Goal: Information Seeking & Learning: Check status

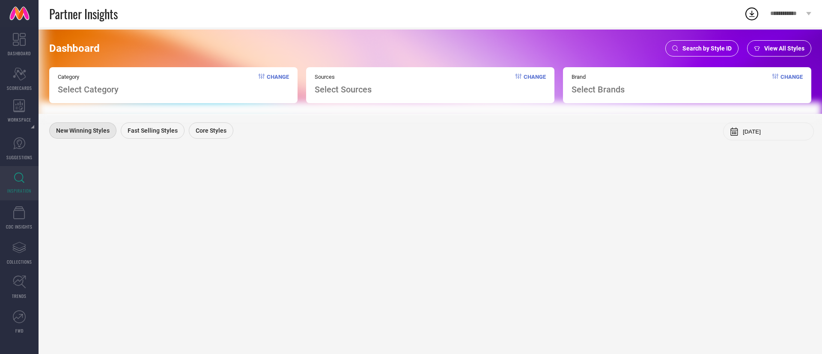
click at [711, 48] on span "Search by Style ID" at bounding box center [707, 48] width 49 height 7
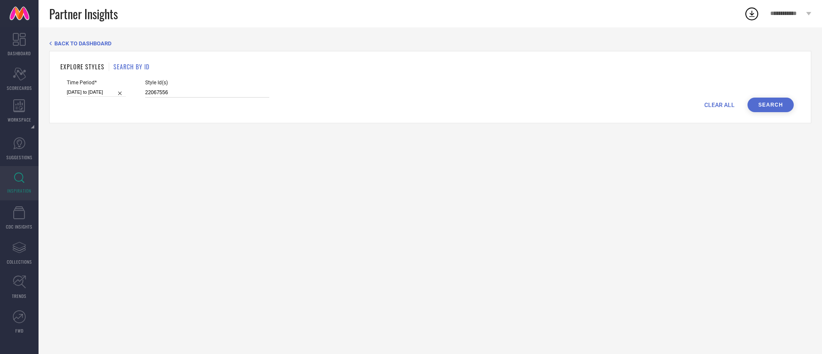
click at [175, 95] on input "22067556" at bounding box center [207, 93] width 124 height 10
paste input "30659203"
type input "30659203"
click at [786, 106] on button "Search" at bounding box center [771, 105] width 46 height 15
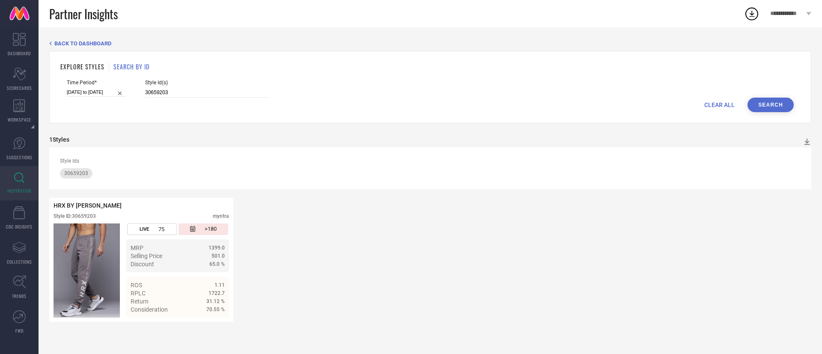
click at [99, 85] on span "Time Period*" at bounding box center [96, 83] width 59 height 6
select select "1"
select select "2025"
select select "2"
select select "2025"
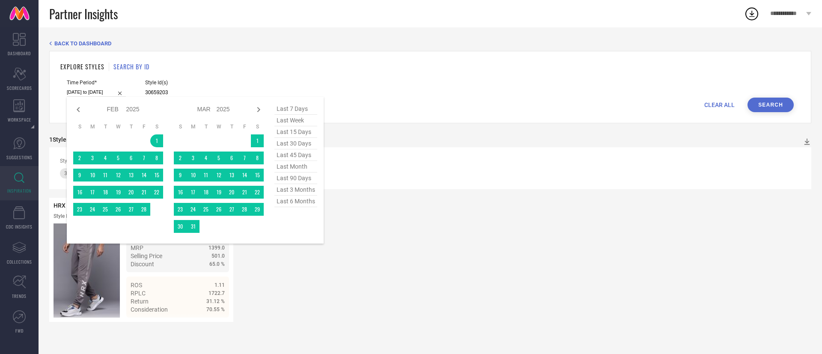
click at [99, 90] on input "[DATE] to [DATE]" at bounding box center [96, 92] width 59 height 9
click at [76, 108] on icon at bounding box center [78, 110] width 10 height 10
select select "2025"
select select "1"
select select "2025"
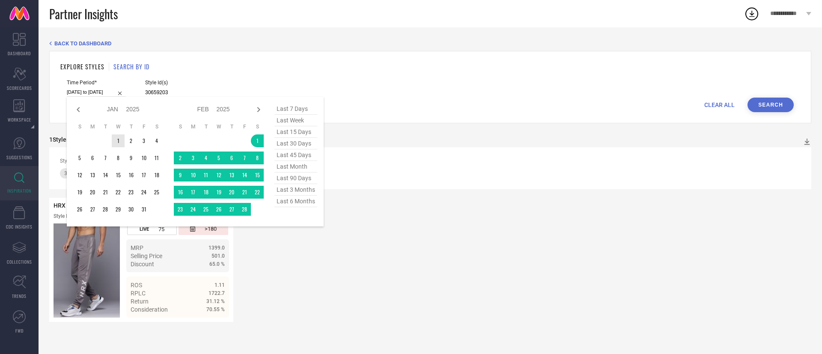
type input "After [DATE]"
click at [116, 137] on td "1" at bounding box center [118, 141] width 13 height 13
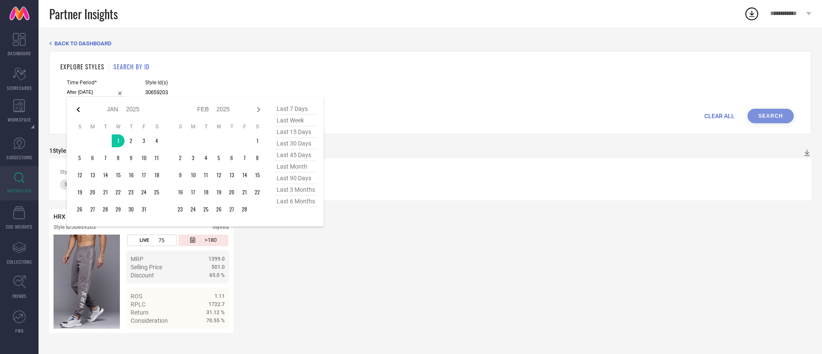
click at [80, 109] on icon at bounding box center [78, 110] width 10 height 10
select select "10"
select select "2024"
select select "11"
select select "2024"
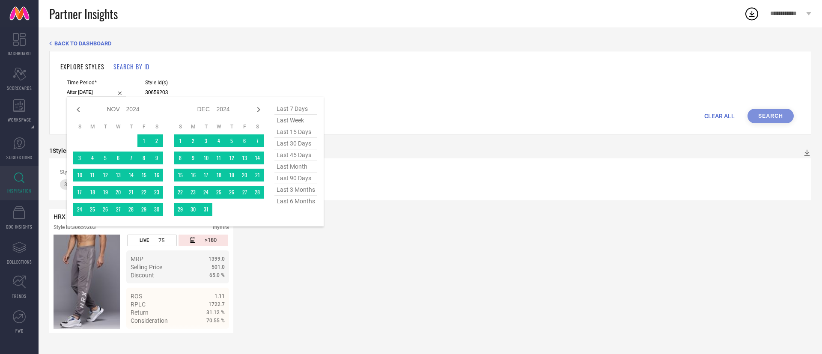
click at [80, 109] on icon at bounding box center [78, 110] width 10 height 10
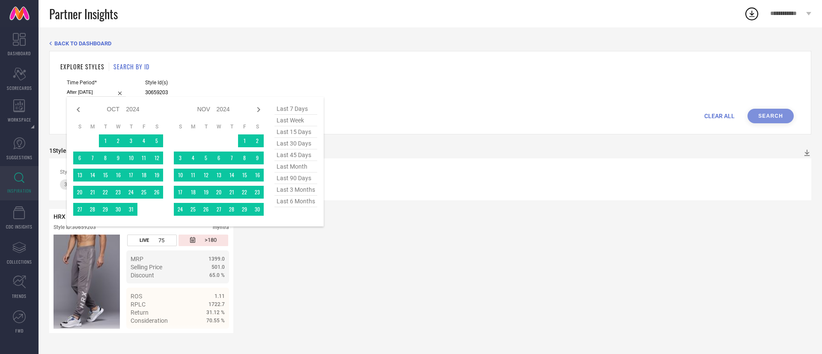
click at [80, 109] on icon at bounding box center [78, 110] width 10 height 10
select select "8"
select select "2024"
select select "9"
select select "2024"
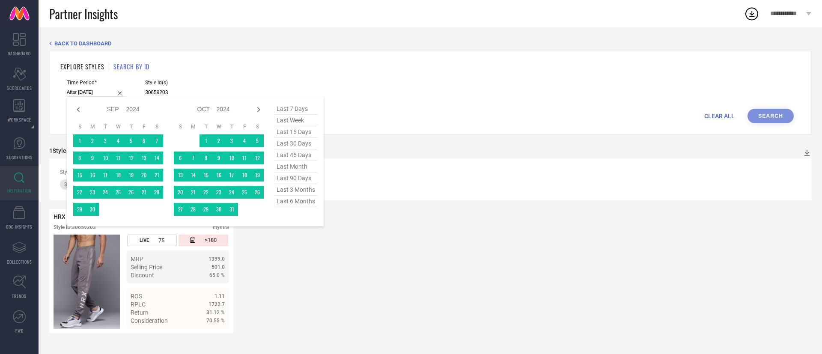
click at [80, 109] on icon at bounding box center [78, 110] width 10 height 10
select select "7"
select select "2024"
select select "8"
select select "2024"
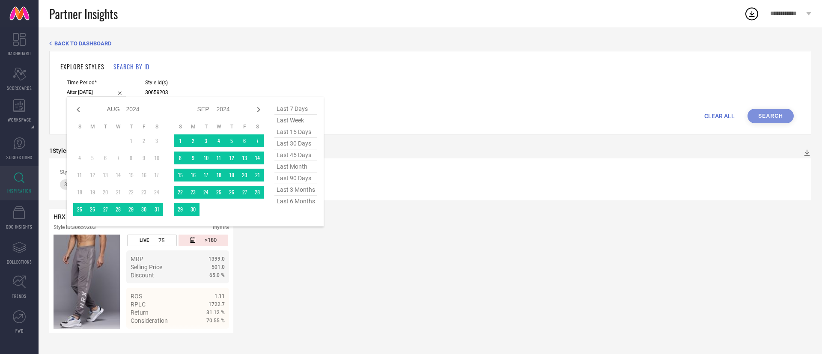
click at [80, 109] on icon at bounding box center [78, 110] width 10 height 10
select select "6"
select select "2024"
select select "7"
select select "2024"
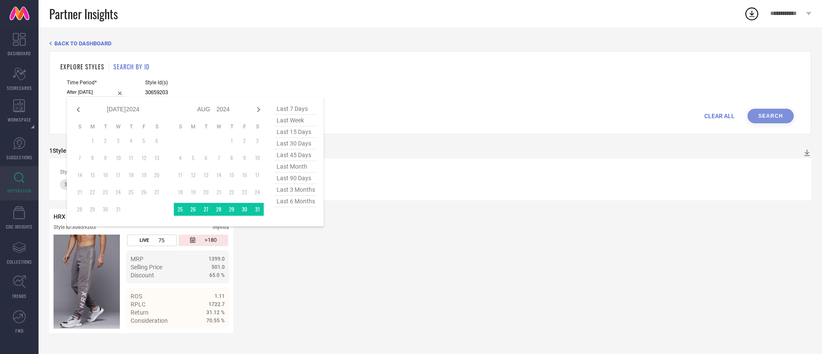
click at [91, 142] on td "1" at bounding box center [92, 141] width 13 height 13
type input "[DATE] to [DATE]"
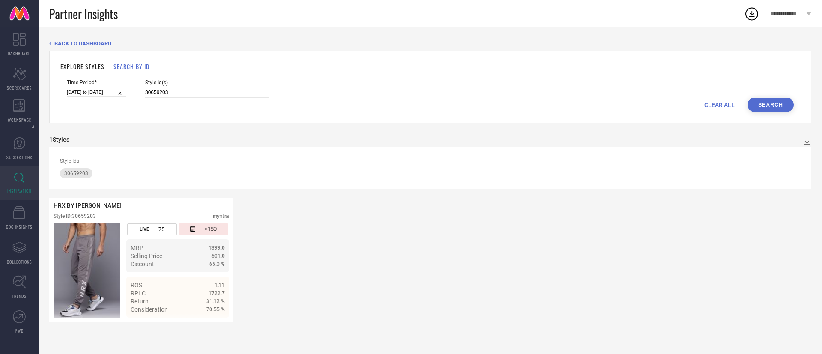
click at [769, 100] on button "Search" at bounding box center [771, 105] width 46 height 15
click at [107, 95] on input "[DATE] to [DATE]" at bounding box center [96, 92] width 59 height 9
select select "7"
select select "2024"
select select "8"
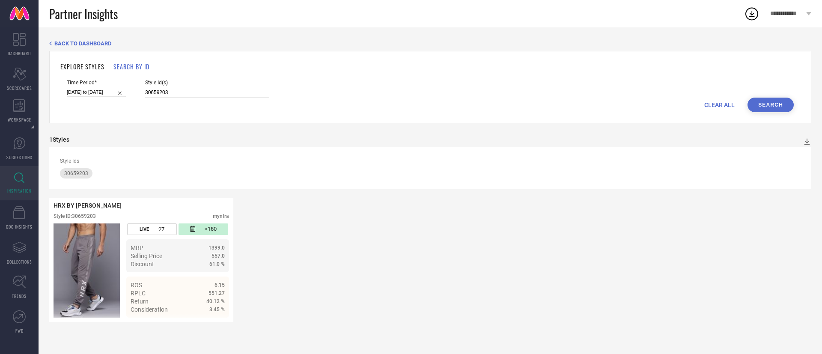
select select "2024"
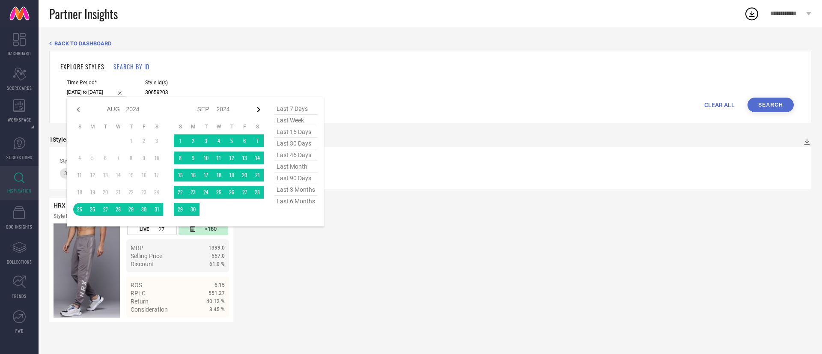
click at [262, 112] on icon at bounding box center [259, 110] width 10 height 10
select select "8"
select select "2024"
select select "9"
select select "2024"
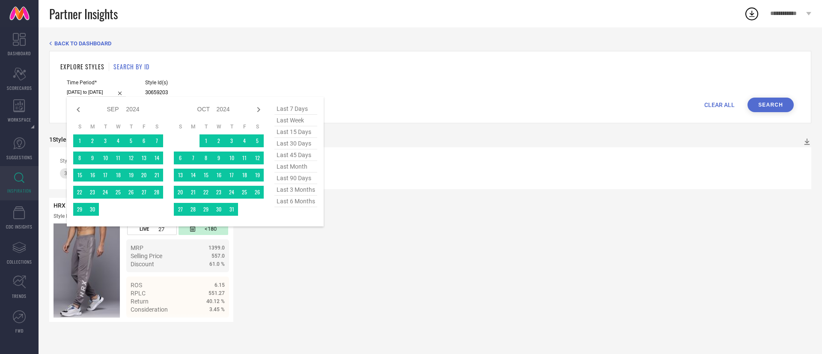
click at [262, 112] on icon at bounding box center [259, 110] width 10 height 10
select select "9"
select select "2024"
select select "10"
select select "2024"
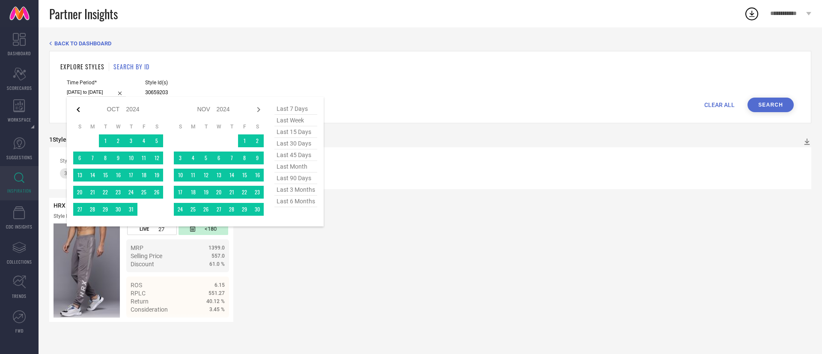
click at [82, 109] on icon at bounding box center [78, 110] width 10 height 10
select select "8"
select select "2024"
select select "9"
select select "2024"
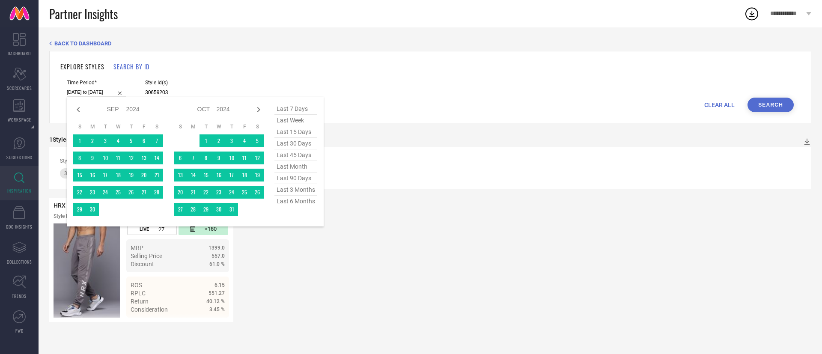
click at [82, 109] on icon at bounding box center [78, 110] width 10 height 10
select select "7"
select select "2024"
select select "8"
select select "2024"
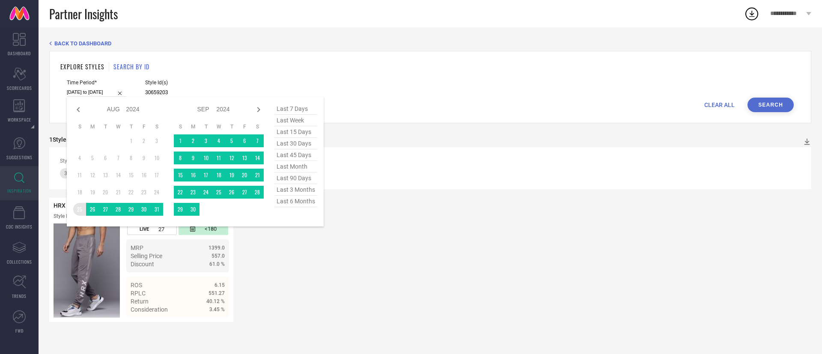
type input "After [DATE]"
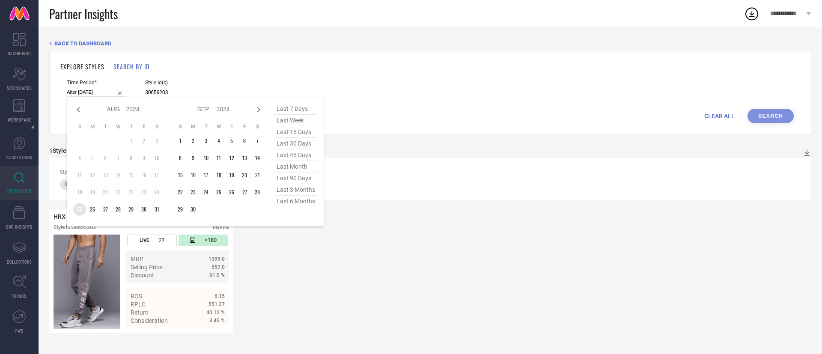
click at [79, 207] on td "25" at bounding box center [79, 209] width 13 height 13
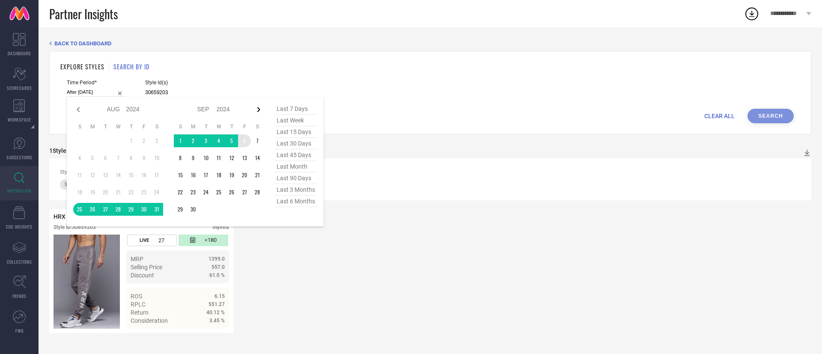
click at [259, 108] on icon at bounding box center [258, 109] width 3 height 5
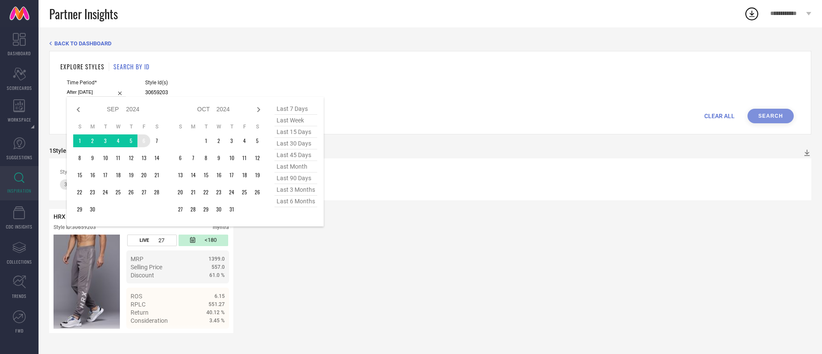
click at [259, 108] on icon at bounding box center [258, 109] width 3 height 5
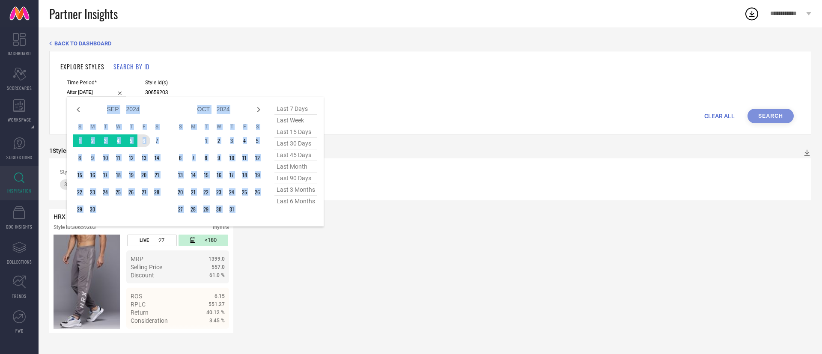
select select "10"
select select "2024"
select select "11"
select select "2024"
click at [259, 108] on icon at bounding box center [258, 109] width 3 height 5
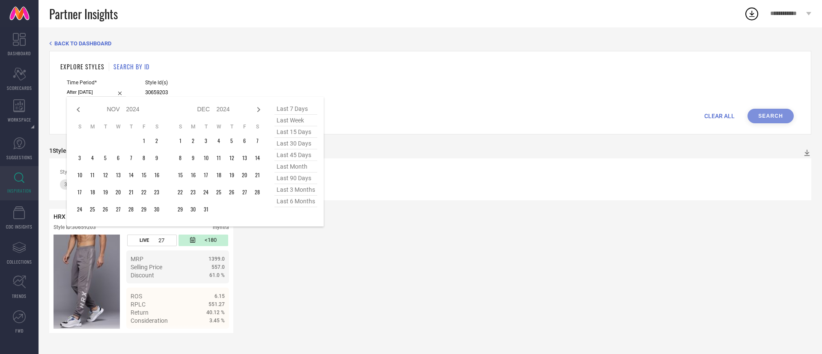
select select "11"
select select "2024"
select select "2025"
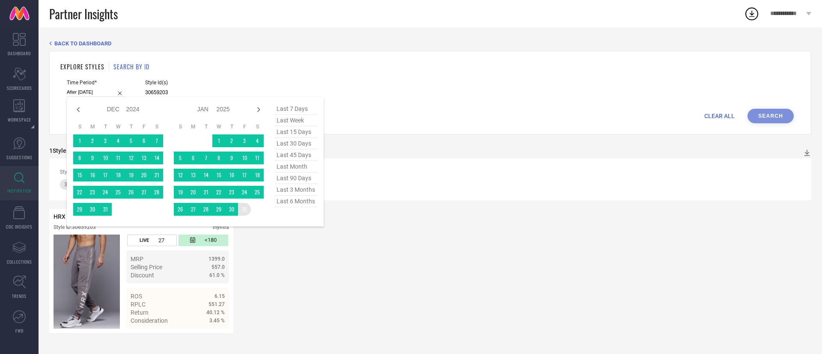
type input "[DATE] to [DATE]"
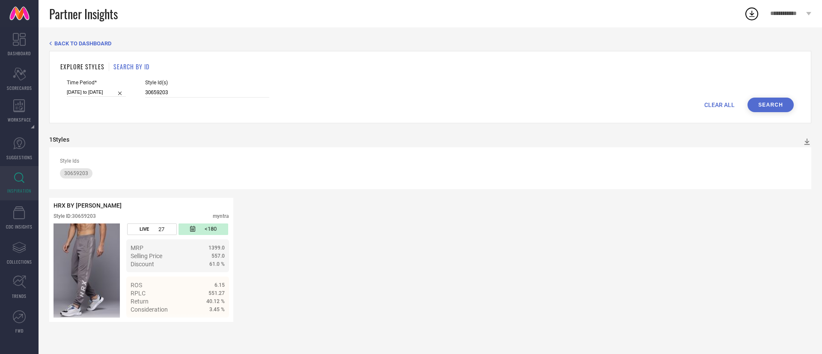
click at [766, 110] on button "Search" at bounding box center [771, 105] width 46 height 15
select select "7"
select select "2024"
select select "8"
select select "2024"
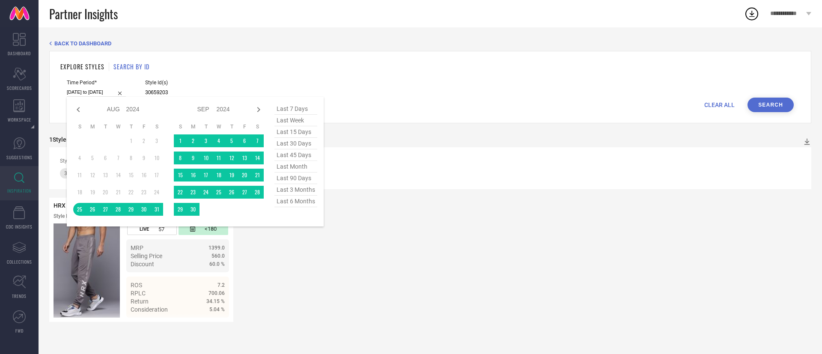
click at [117, 91] on input "[DATE] to [DATE]" at bounding box center [96, 92] width 59 height 9
type input "After [DATE]"
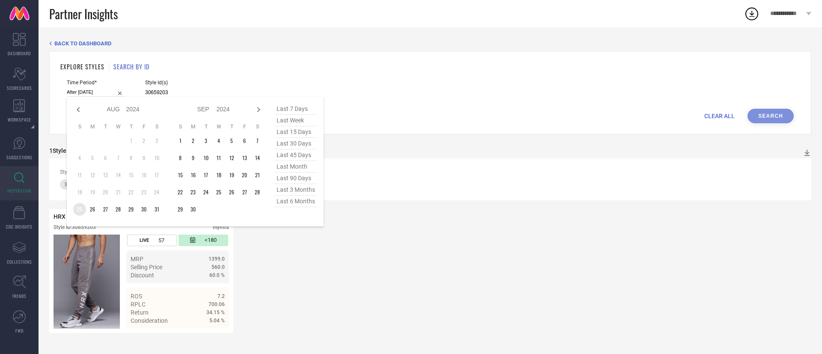
click at [80, 210] on td "25" at bounding box center [79, 209] width 13 height 13
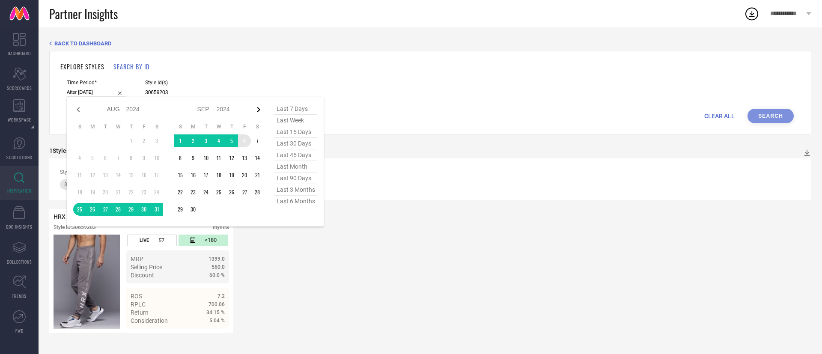
click at [261, 113] on icon at bounding box center [259, 110] width 10 height 10
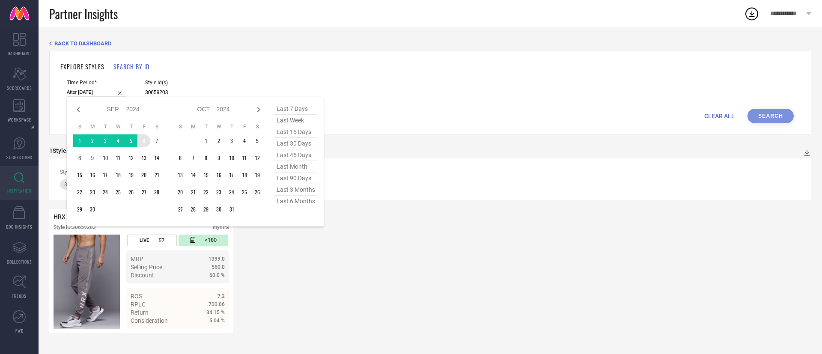
click at [261, 113] on icon at bounding box center [259, 110] width 10 height 10
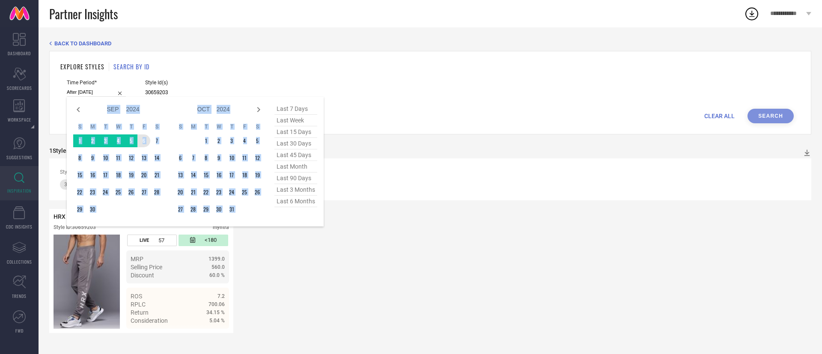
select select "10"
select select "2024"
select select "11"
select select "2024"
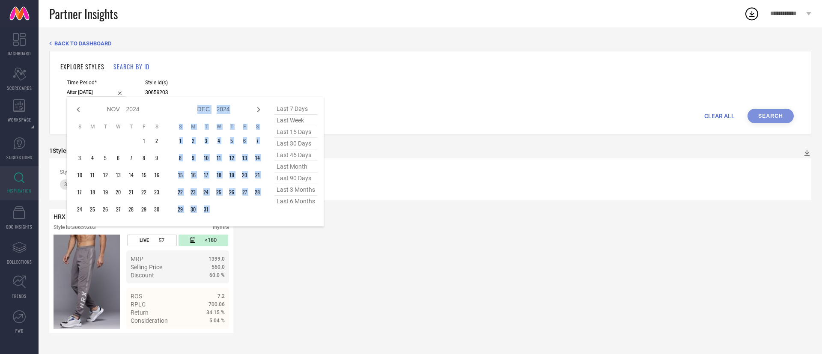
click at [261, 113] on icon at bounding box center [259, 110] width 10 height 10
select select "11"
select select "2024"
select select "2025"
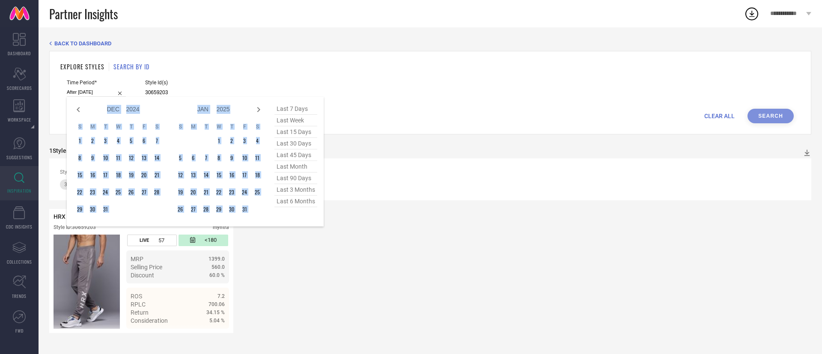
click at [261, 113] on icon at bounding box center [259, 110] width 10 height 10
select select "2025"
select select "1"
select select "2025"
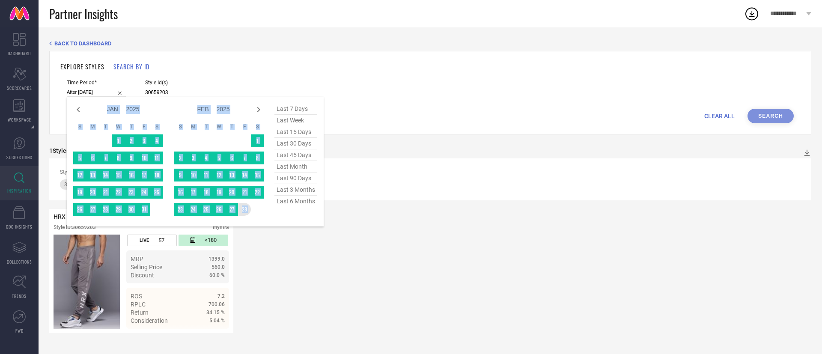
type input "[DATE] to [DATE]"
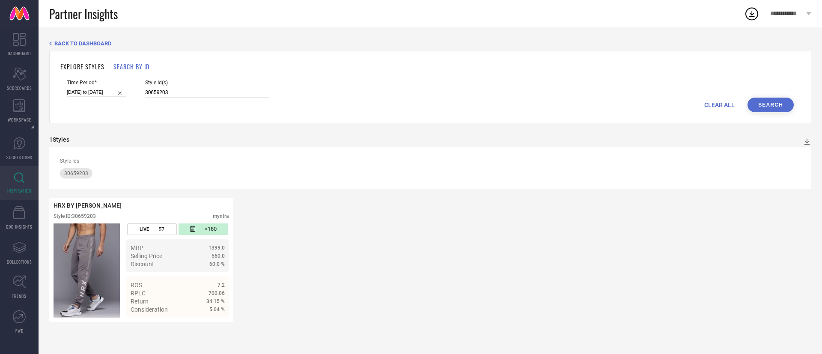
click at [775, 110] on button "Search" at bounding box center [771, 105] width 46 height 15
select select "7"
select select "2024"
select select "8"
select select "2024"
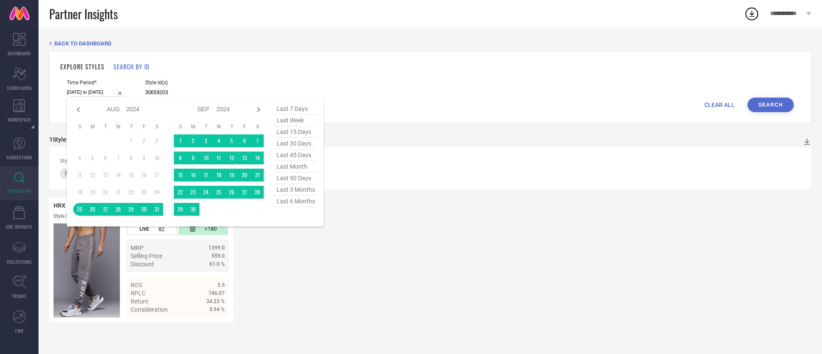
click at [98, 90] on input "[DATE] to [DATE]" at bounding box center [96, 92] width 59 height 9
type input "After [DATE]"
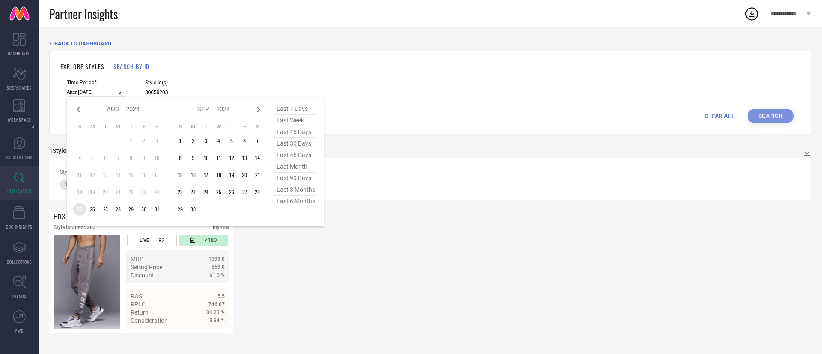
click at [78, 211] on td "25" at bounding box center [79, 209] width 13 height 13
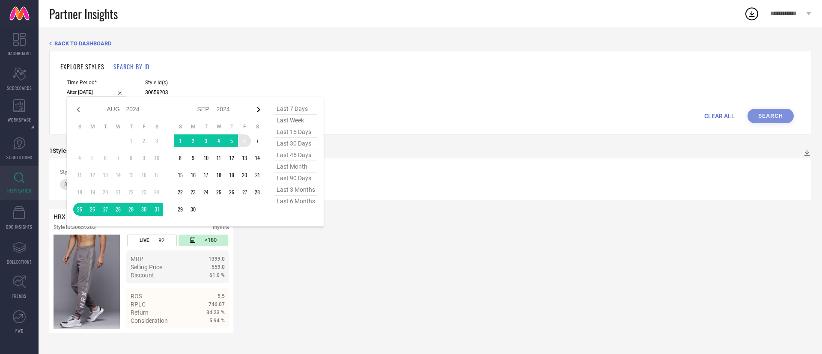
click at [258, 109] on icon at bounding box center [259, 110] width 10 height 10
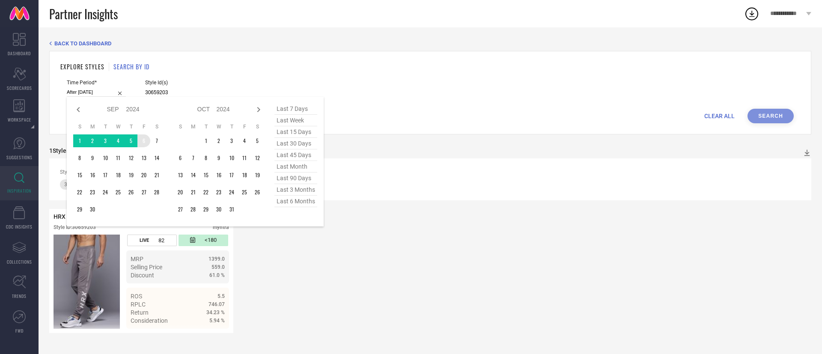
click at [258, 109] on icon at bounding box center [259, 110] width 10 height 10
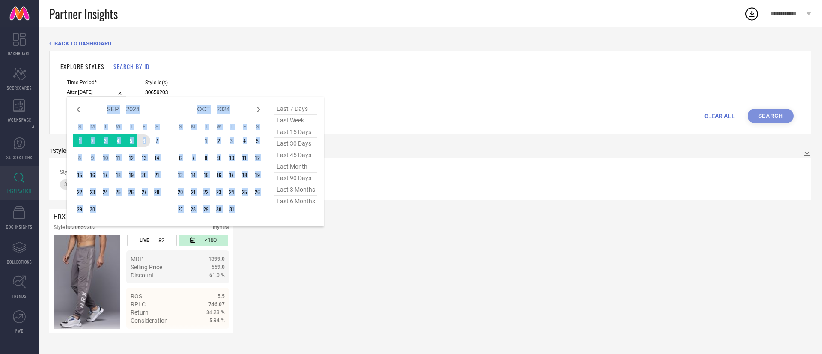
select select "10"
select select "2024"
select select "11"
select select "2024"
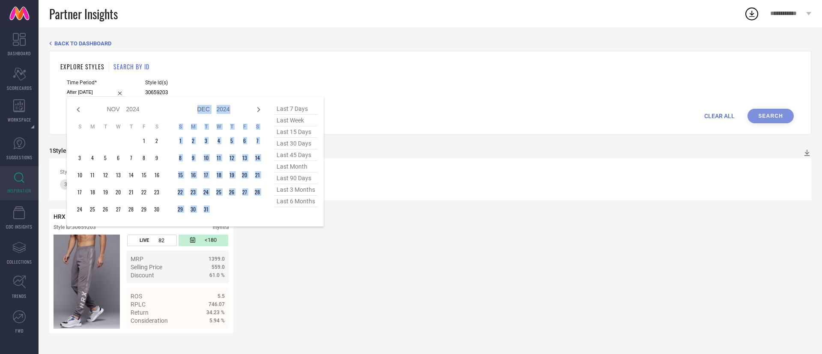
click at [258, 109] on icon at bounding box center [259, 110] width 10 height 10
select select "11"
select select "2024"
select select "2025"
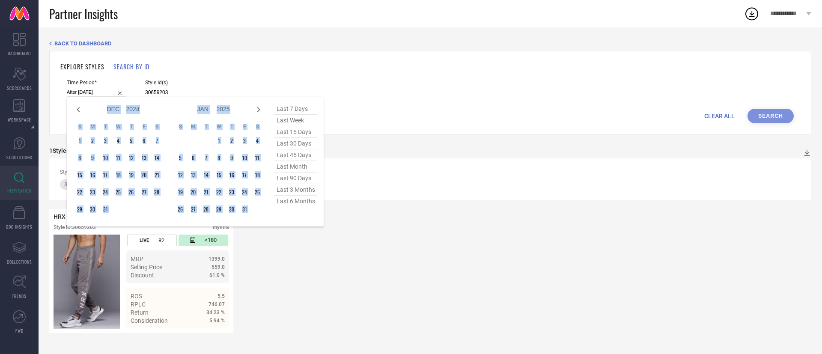
click at [258, 109] on icon at bounding box center [259, 110] width 10 height 10
select select "2025"
select select "1"
select select "2025"
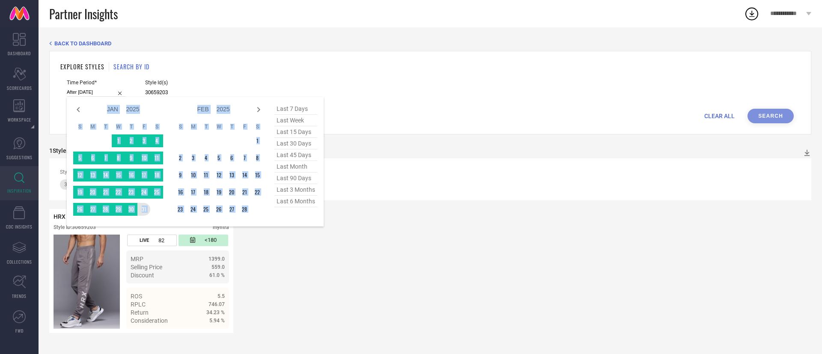
type input "[DATE] to [DATE]"
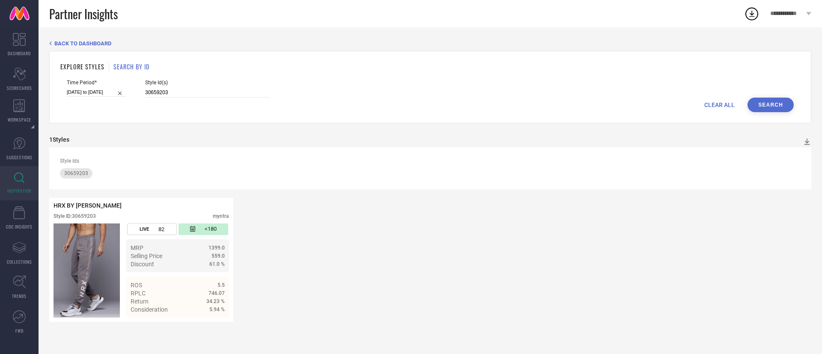
click at [773, 101] on button "Search" at bounding box center [771, 105] width 46 height 15
click at [196, 93] on input "30659203" at bounding box center [207, 93] width 124 height 10
paste input "33201405 33201395 33201427"
type input "30659203 33201405 33201395 33201427"
click at [781, 102] on button "Search" at bounding box center [771, 105] width 46 height 15
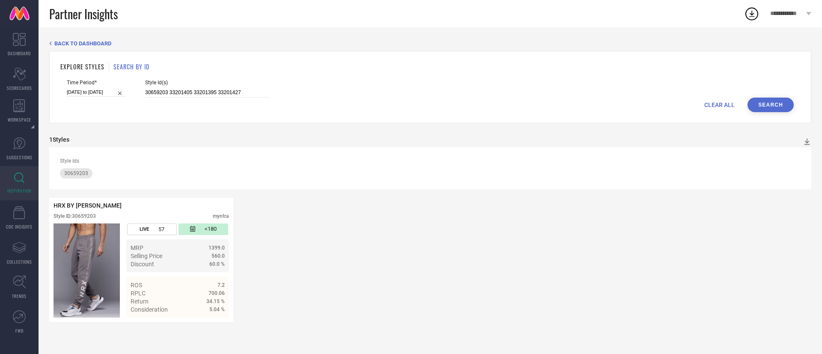
select select "7"
select select "2024"
select select "8"
select select "2024"
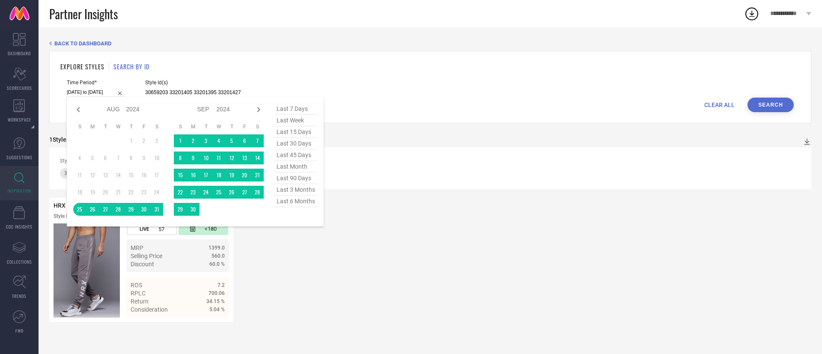
click at [102, 88] on input "[DATE] to [DATE]" at bounding box center [96, 92] width 59 height 9
click at [290, 205] on span "last 6 months" at bounding box center [296, 202] width 43 height 12
type input "[DATE] to [DATE]"
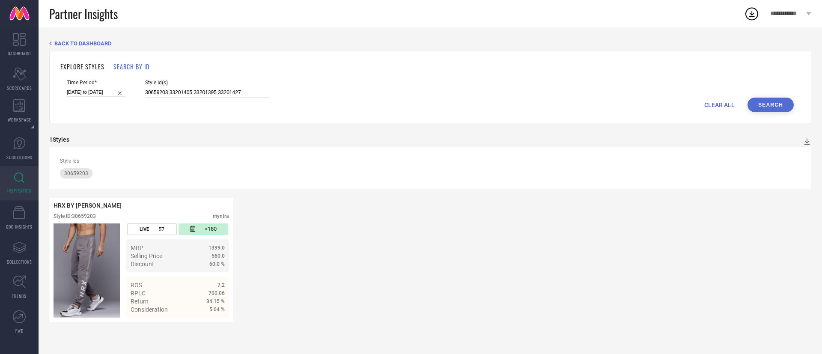
click at [769, 100] on button "Search" at bounding box center [771, 105] width 46 height 15
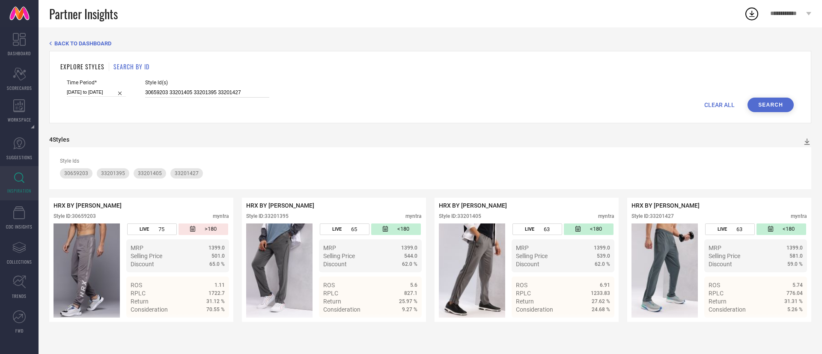
drag, startPoint x: 253, startPoint y: 93, endPoint x: 171, endPoint y: 92, distance: 81.8
click at [171, 92] on input "30659203 33201405 33201395 33201427" at bounding box center [207, 93] width 124 height 10
type input "30659203"
click at [84, 91] on input "[DATE] to [DATE]" at bounding box center [96, 92] width 59 height 9
select select "1"
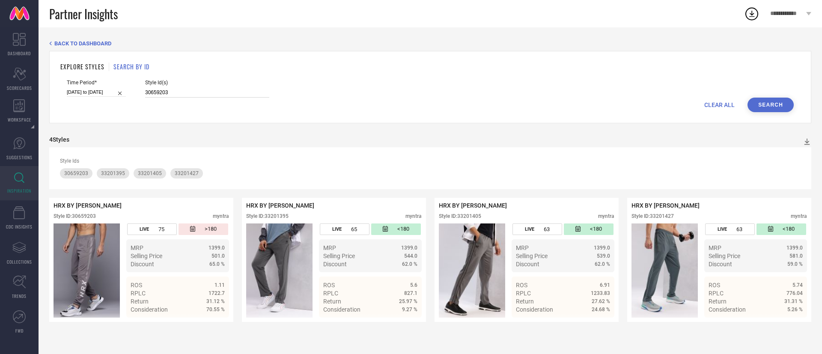
select select "2025"
select select "2"
select select "2025"
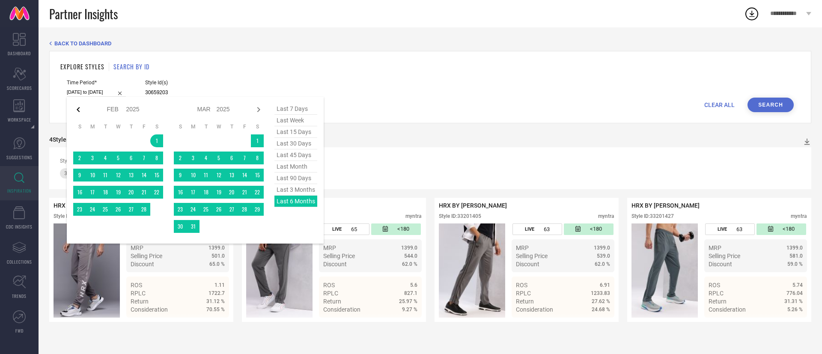
type input "30659203"
click at [79, 113] on icon at bounding box center [78, 110] width 10 height 10
select select "2025"
select select "1"
select select "2025"
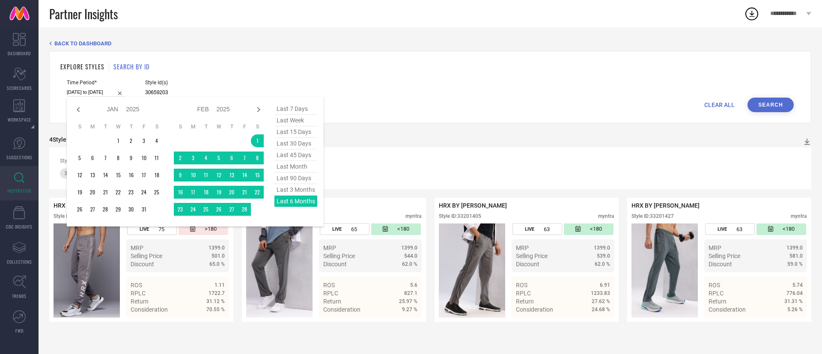
click at [79, 113] on icon at bounding box center [78, 110] width 10 height 10
select select "10"
select select "2024"
select select "11"
select select "2024"
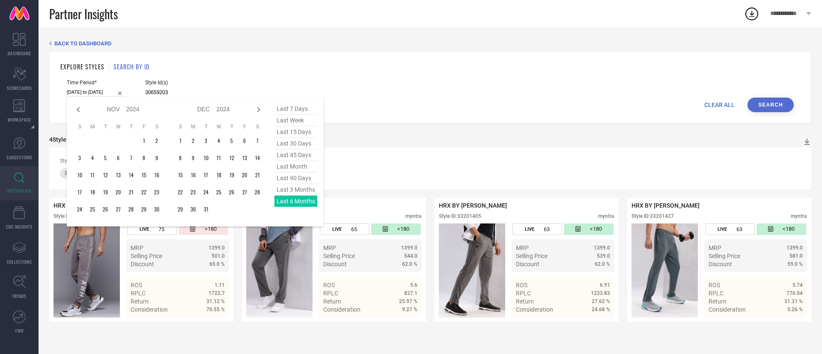
click at [79, 113] on icon at bounding box center [78, 110] width 10 height 10
select select "8"
select select "2024"
select select "9"
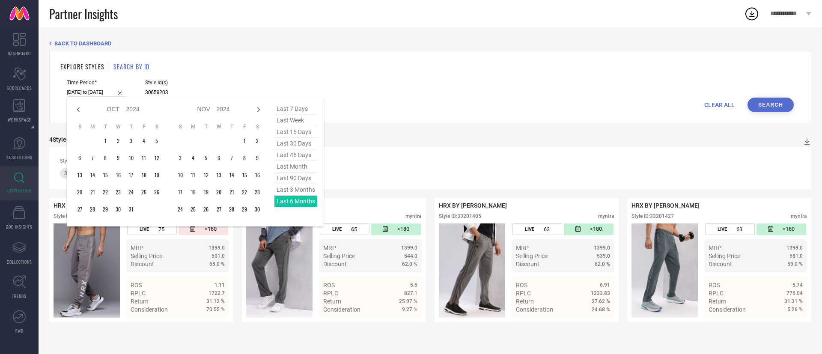
select select "2024"
click at [75, 109] on icon at bounding box center [78, 110] width 10 height 10
select select "7"
select select "2024"
select select "8"
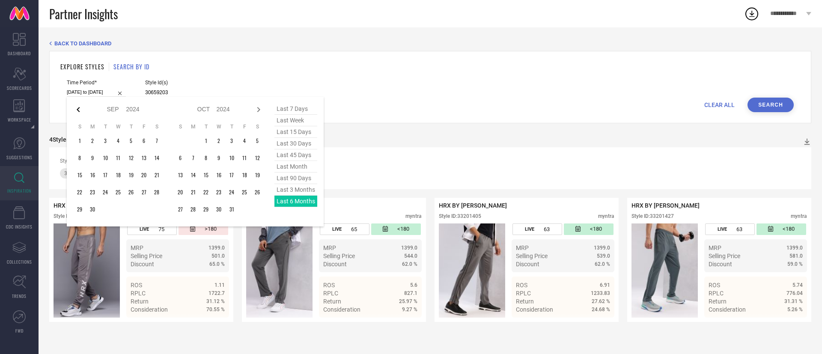
select select "2024"
type input "After [DATE]"
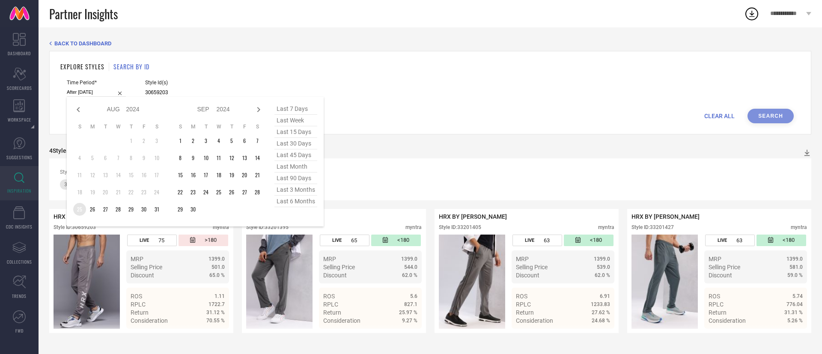
click at [78, 205] on td "25" at bounding box center [79, 209] width 13 height 13
click at [258, 111] on icon at bounding box center [258, 109] width 3 height 5
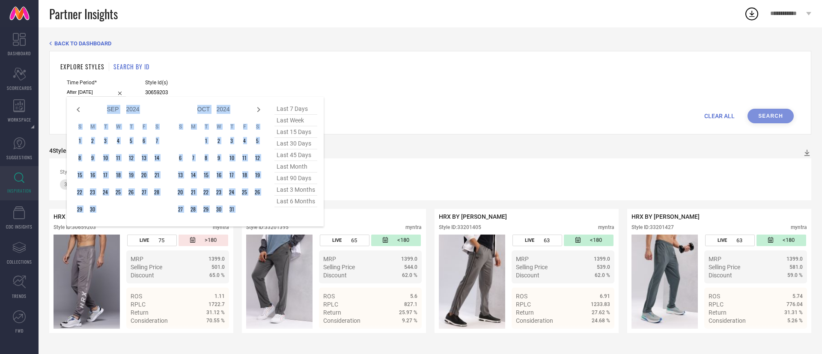
select select "10"
select select "2024"
select select "11"
select select "2024"
click at [258, 111] on icon at bounding box center [258, 109] width 3 height 5
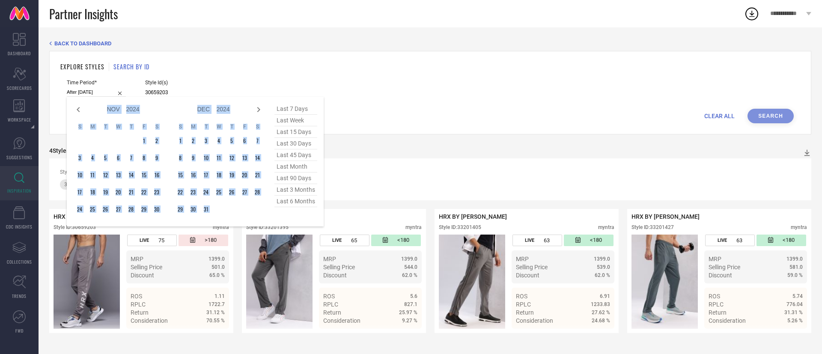
select select "11"
select select "2024"
select select "2025"
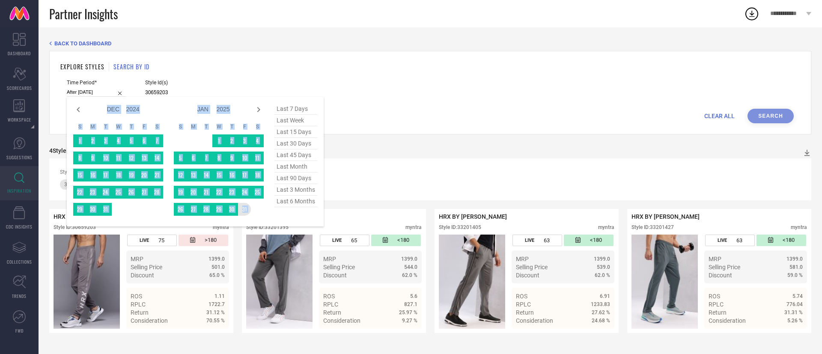
type input "[DATE] to [DATE]"
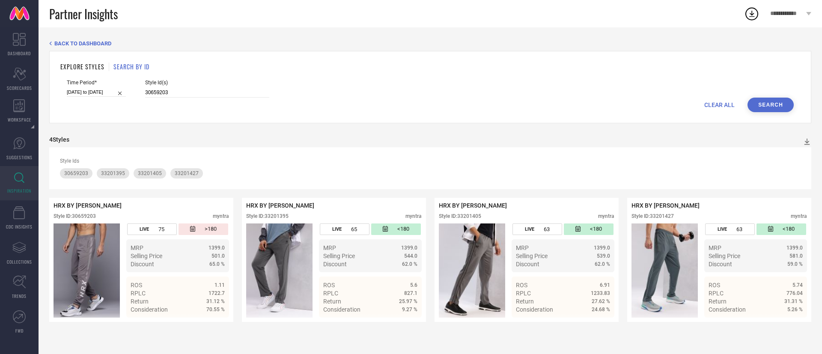
click at [781, 105] on button "Search" at bounding box center [771, 105] width 46 height 15
